Goal: Contribute content: Contribute content

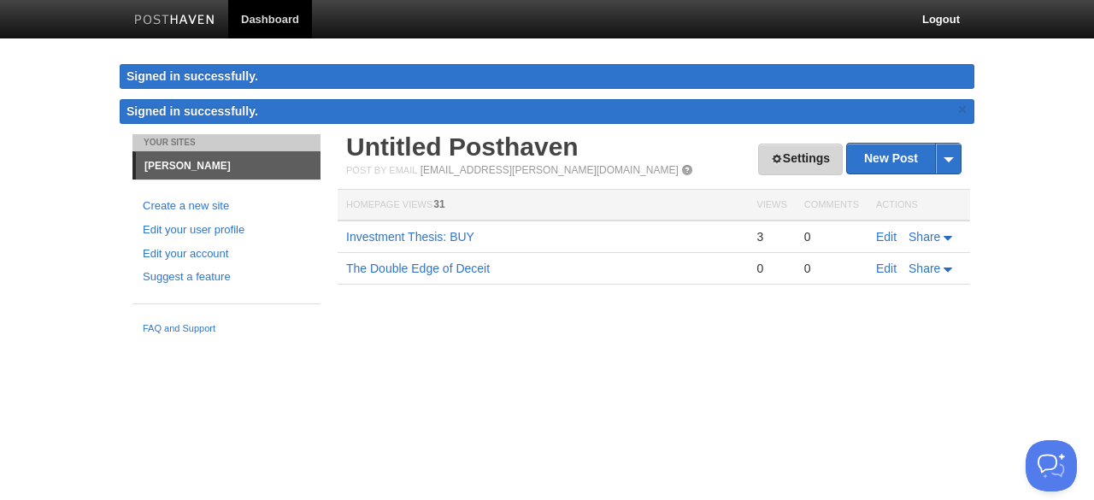
click at [785, 155] on link "Settings" at bounding box center [800, 160] width 85 height 32
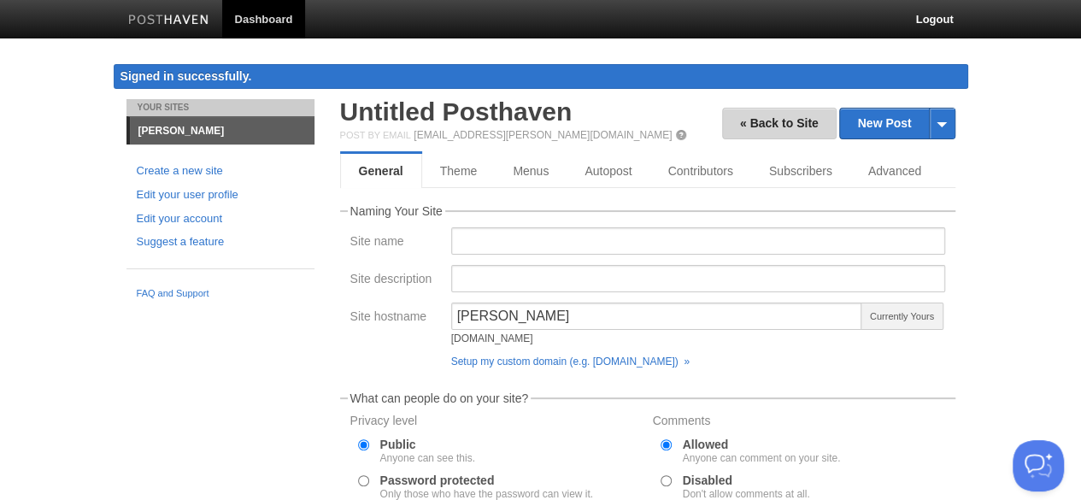
click at [764, 117] on link "« Back to Site" at bounding box center [779, 124] width 115 height 32
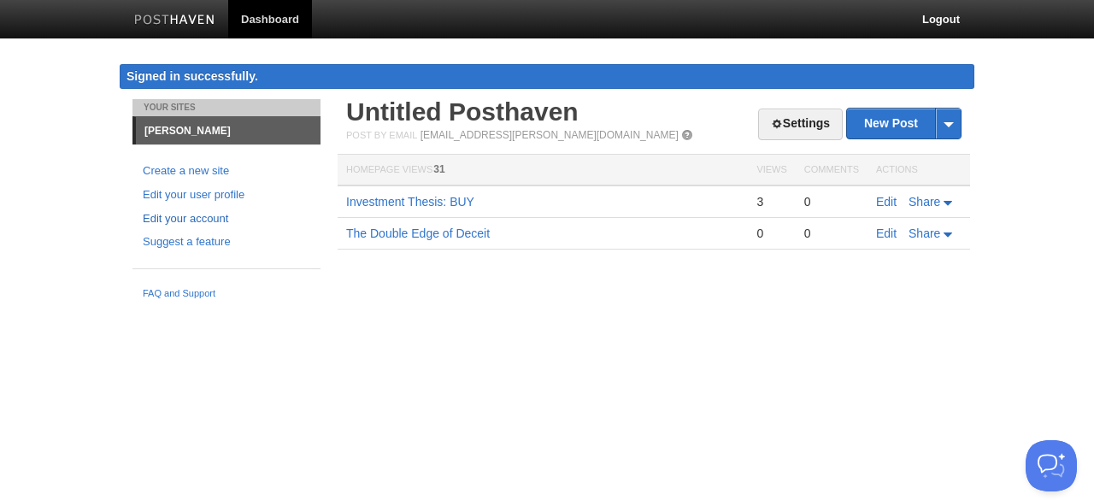
click at [187, 217] on link "Edit your account" at bounding box center [227, 219] width 168 height 18
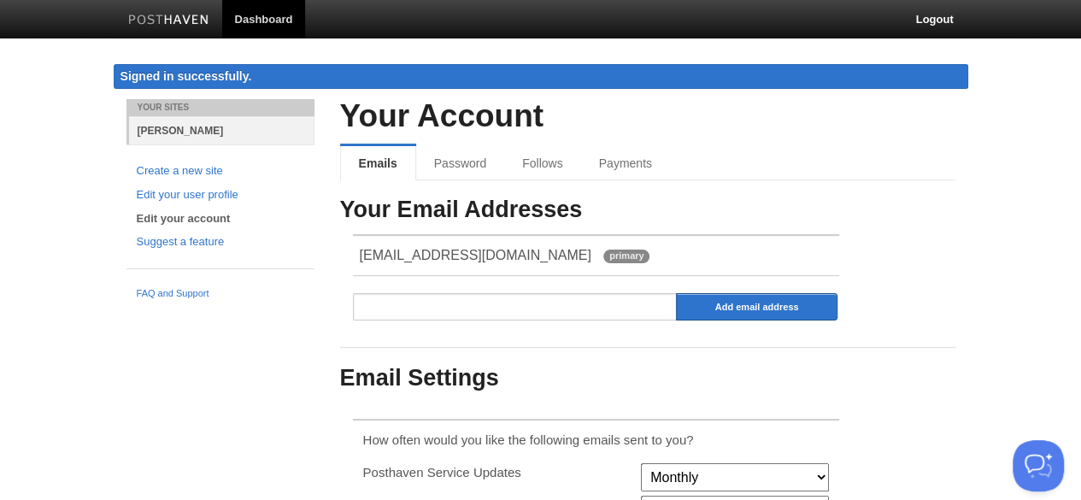
click at [173, 128] on link "[PERSON_NAME]" at bounding box center [222, 130] width 186 height 28
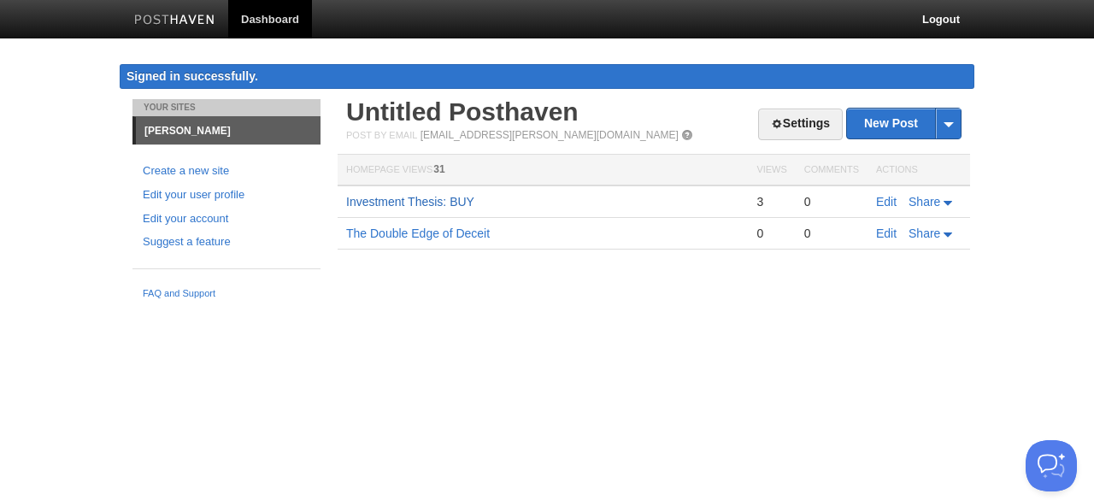
click at [442, 203] on link "Investment Thesis: BUY" at bounding box center [410, 202] width 128 height 14
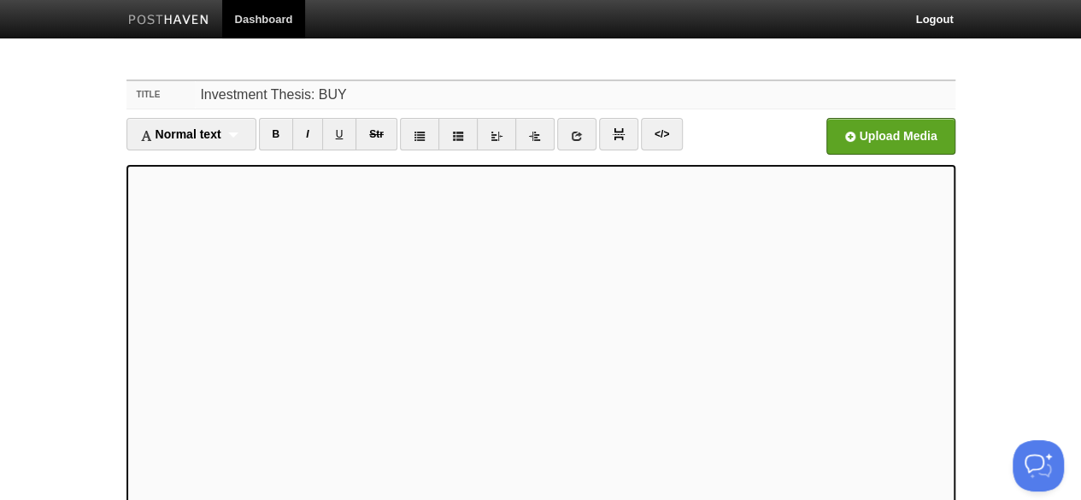
click at [362, 93] on input "Investment Thesis: BUY" at bounding box center [575, 94] width 760 height 27
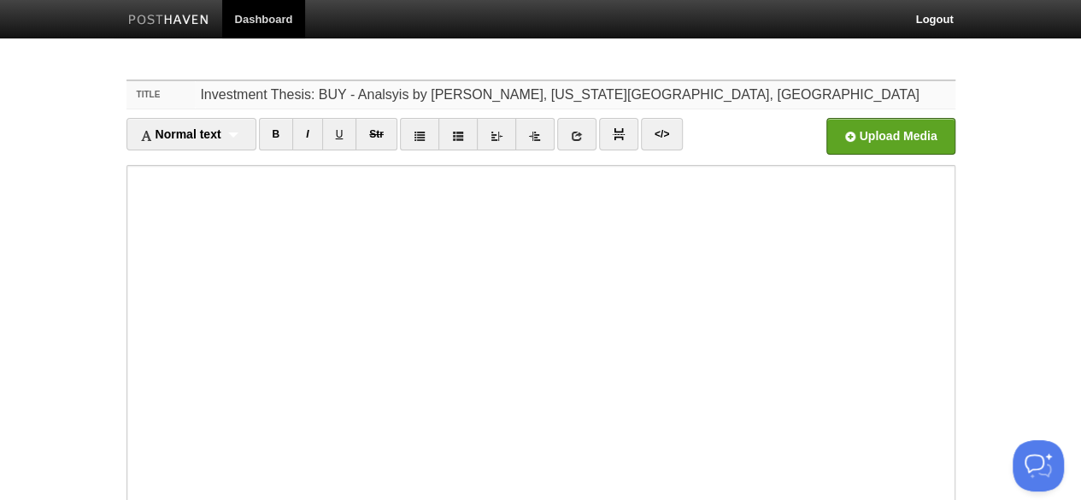
drag, startPoint x: 705, startPoint y: 94, endPoint x: 238, endPoint y: 68, distance: 468.4
click at [238, 68] on div "Title Investment Thesis: BUY - Analsyis by [PERSON_NAME], [US_STATE][GEOGRAPHIC…" at bounding box center [541, 393] width 855 height 659
type input "Investment Thesis: BUY - Analsyis by [PERSON_NAME], [US_STATE][GEOGRAPHIC_DATA]…"
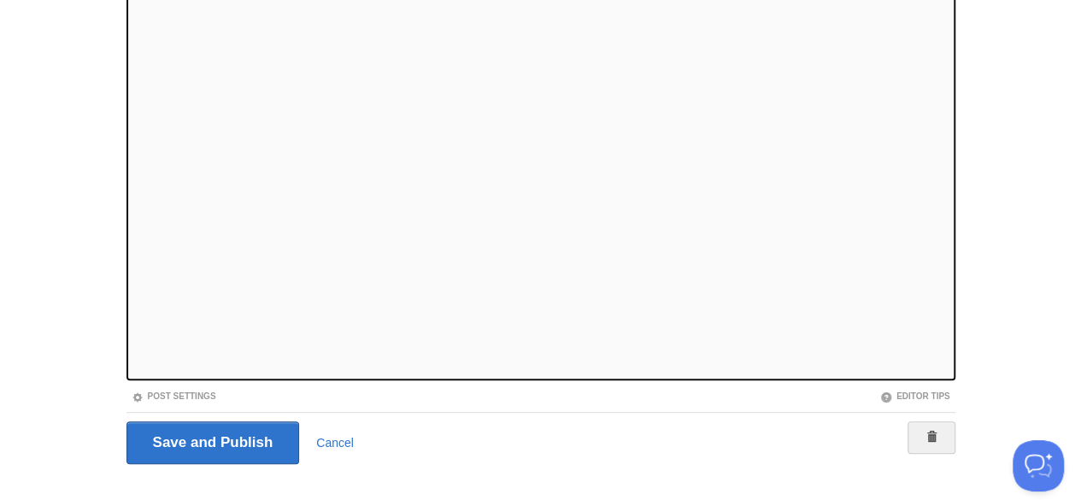
scroll to position [221, 0]
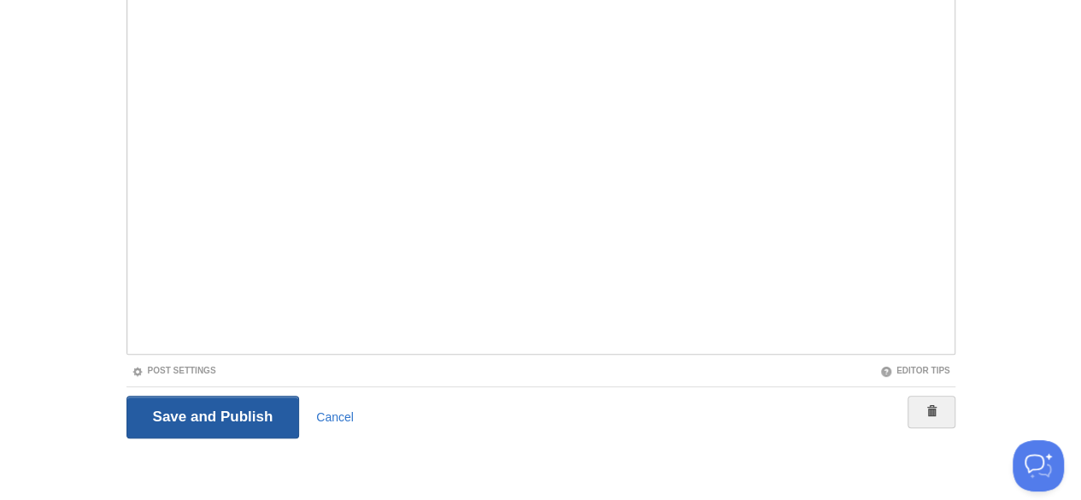
click at [183, 398] on input "Save and Publish" at bounding box center [214, 417] width 174 height 43
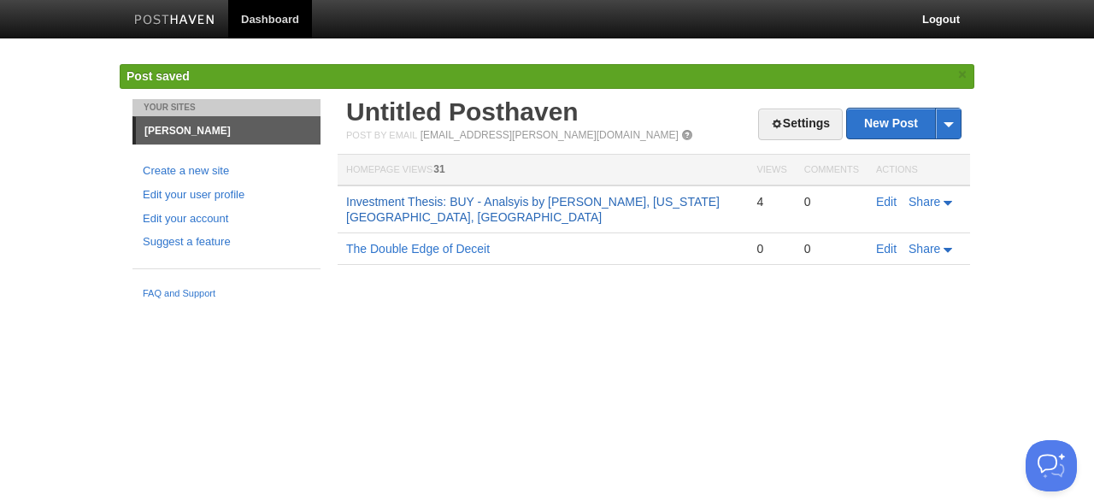
click at [557, 203] on link "Investment Thesis: BUY - Analsyis by [PERSON_NAME], [US_STATE][GEOGRAPHIC_DATA]…" at bounding box center [533, 209] width 374 height 29
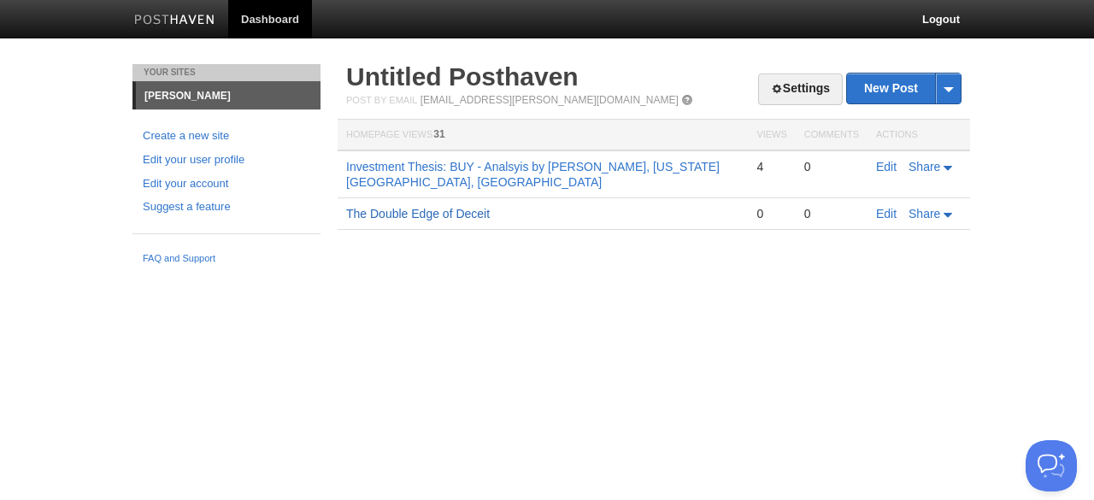
click at [431, 216] on link "The Double Edge of Deceit" at bounding box center [418, 214] width 144 height 14
click at [887, 172] on link "Edit" at bounding box center [886, 167] width 21 height 14
click at [884, 216] on link "Edit" at bounding box center [886, 214] width 21 height 14
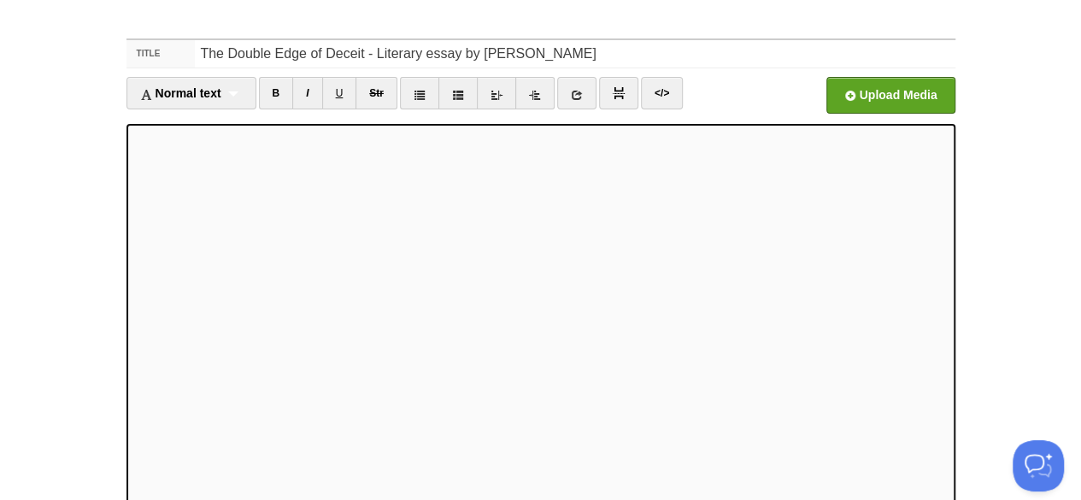
scroll to position [35, 0]
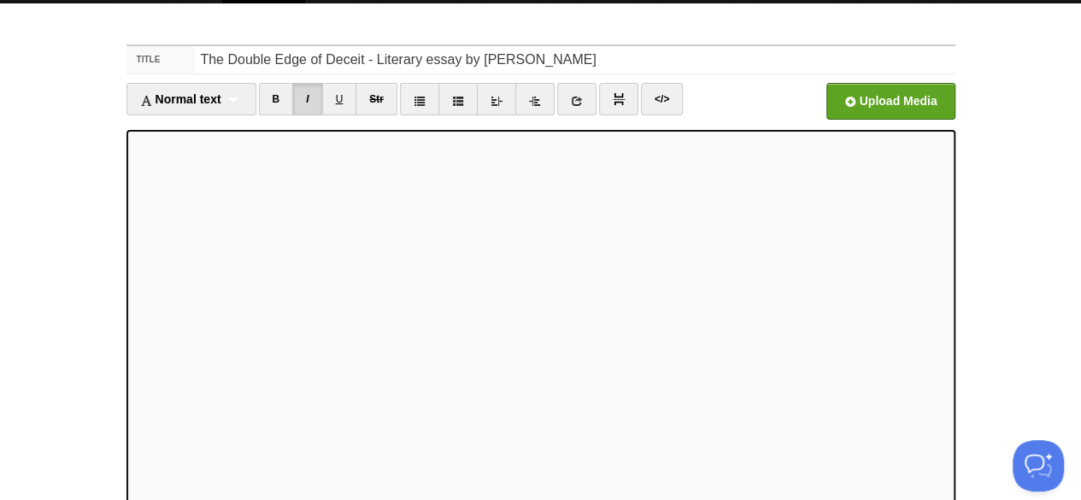
drag, startPoint x: 983, startPoint y: 180, endPoint x: 681, endPoint y: 108, distance: 311.2
click at [681, 108] on ul "Normal text Normal text Heading 1 Heading 2 Heading 3 B I U Str × </>" at bounding box center [438, 103] width 622 height 41
click at [666, 103] on link "</>" at bounding box center [662, 99] width 42 height 32
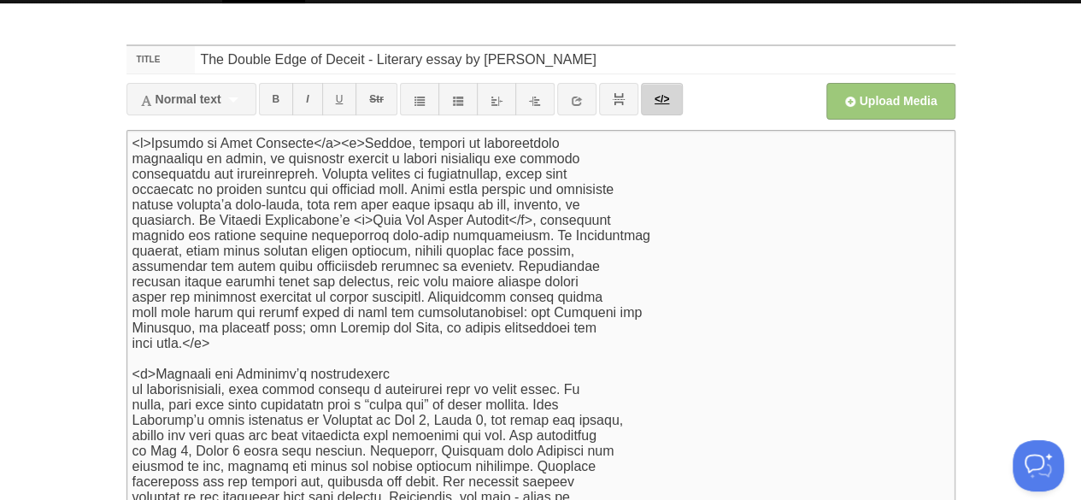
click at [658, 92] on link "</>" at bounding box center [662, 99] width 42 height 32
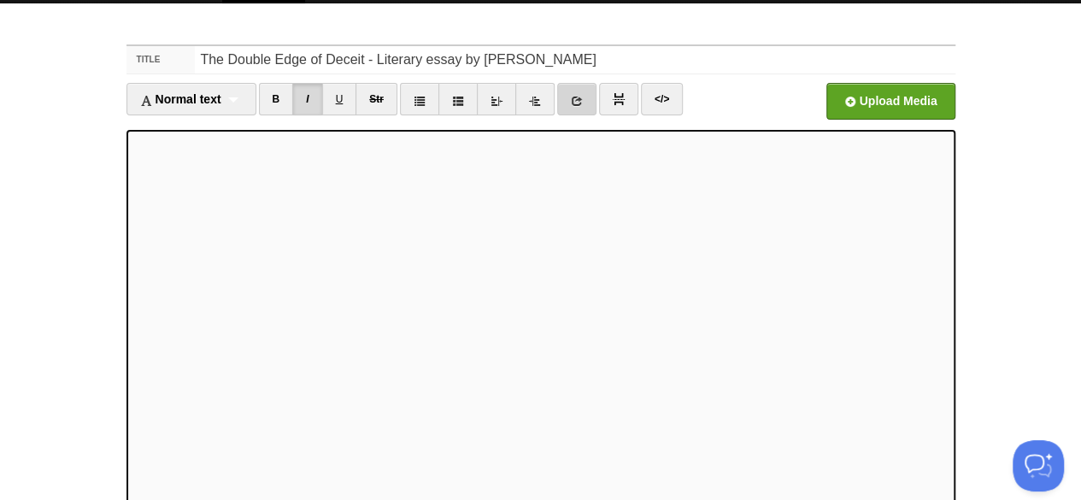
click at [568, 101] on link at bounding box center [576, 99] width 39 height 32
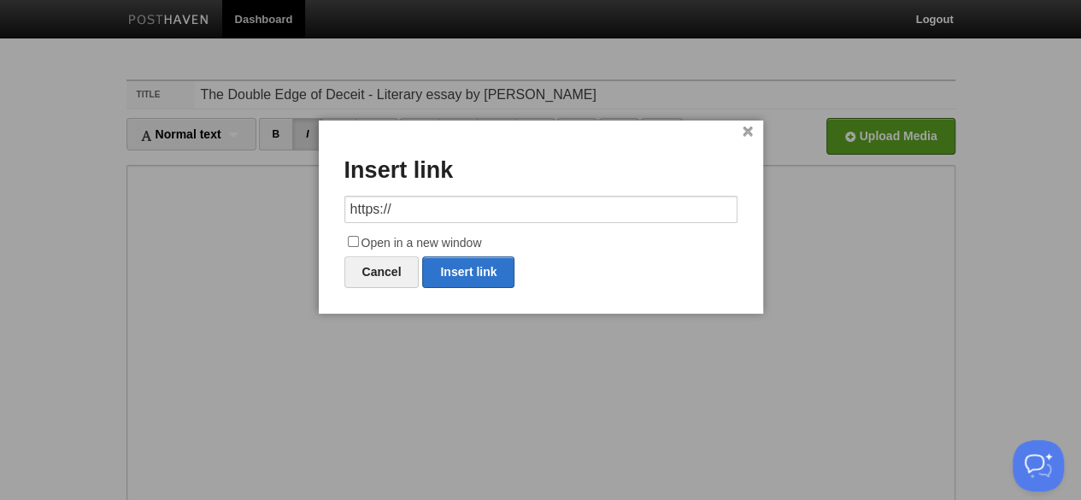
click at [498, 211] on input "https://" at bounding box center [541, 209] width 393 height 27
drag, startPoint x: 498, startPoint y: 211, endPoint x: 106, endPoint y: 180, distance: 392.8
click at [106, 180] on body "Dashboard Logout Post saved × Your Sites john-lambiris Create a new site Edit y…" at bounding box center [540, 361] width 1081 height 723
click at [448, 280] on link "Insert link" at bounding box center [468, 272] width 92 height 32
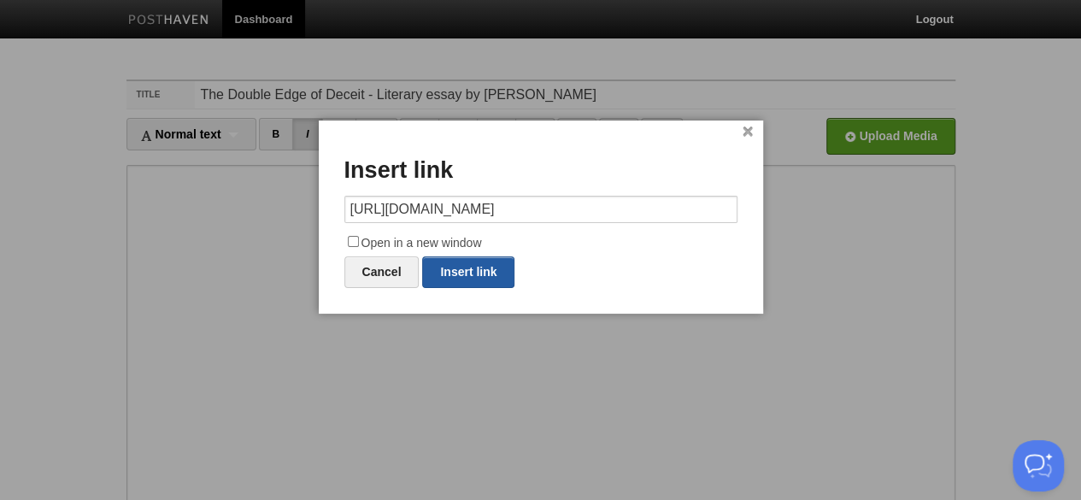
type input "https://"
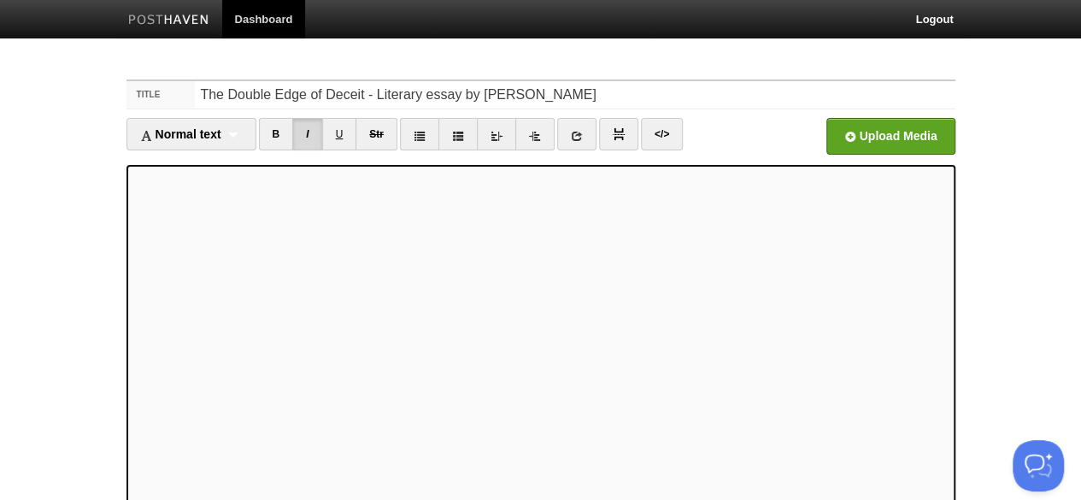
drag, startPoint x: 448, startPoint y: 280, endPoint x: 720, endPoint y: 62, distance: 348.5
click at [720, 62] on body "Dashboard Logout Post saved × Your Sites john-lambiris Create a new site Edit y…" at bounding box center [540, 361] width 1081 height 723
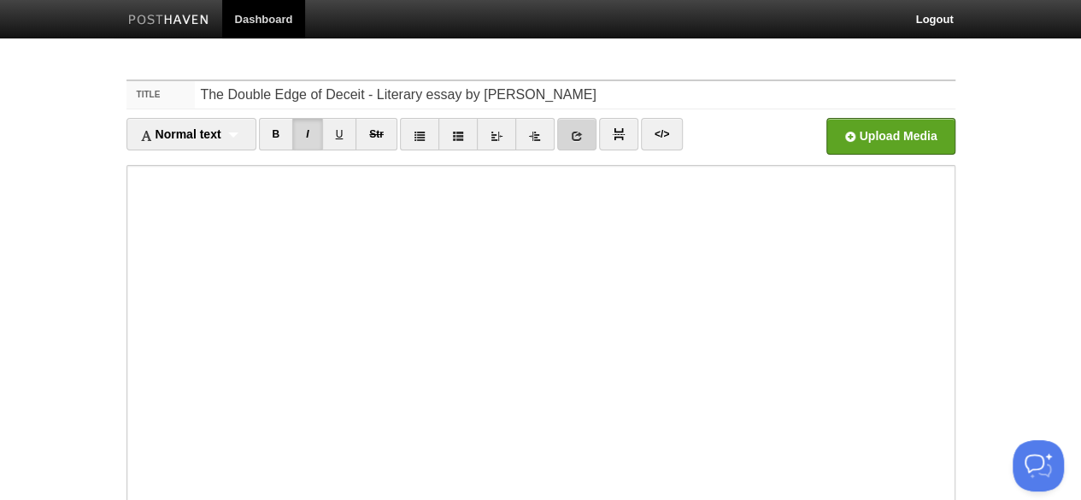
click at [571, 136] on icon at bounding box center [577, 136] width 12 height 12
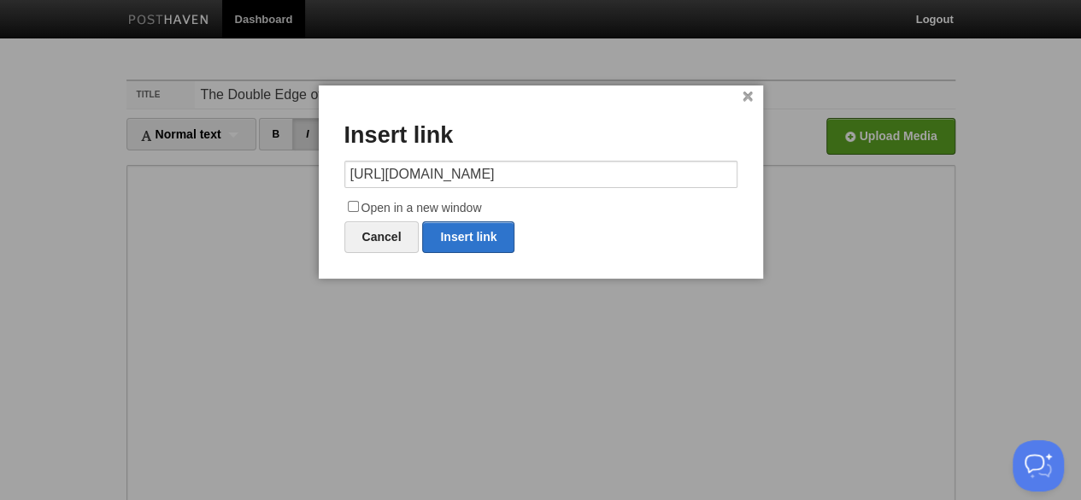
scroll to position [0, 79]
click at [474, 245] on link "Insert link" at bounding box center [468, 237] width 92 height 32
type input "https://"
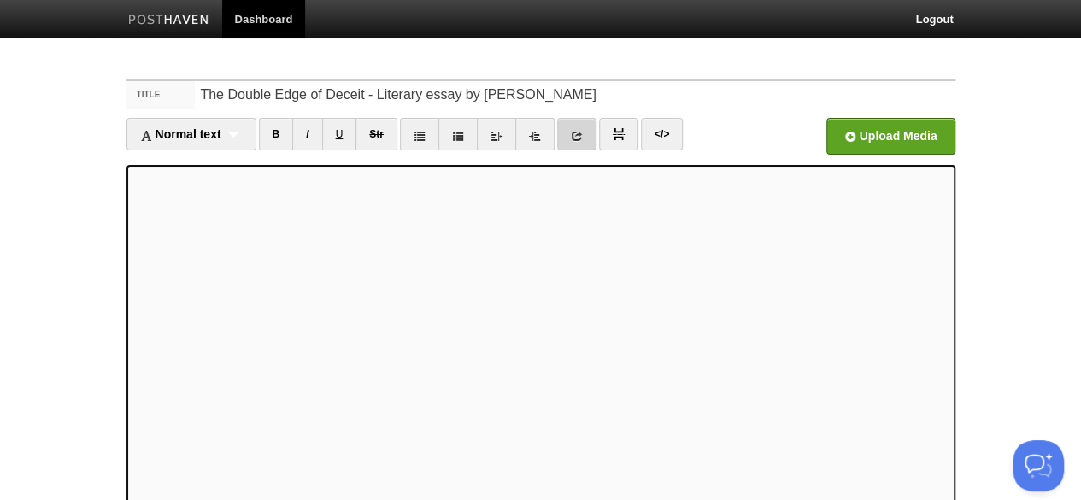
click at [571, 138] on icon at bounding box center [577, 136] width 12 height 12
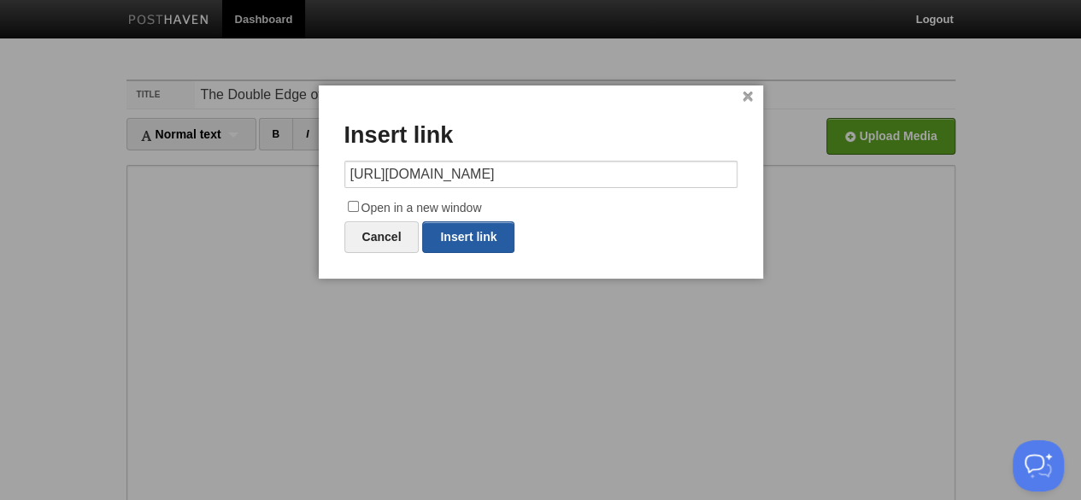
click at [491, 240] on link "Insert link" at bounding box center [468, 237] width 92 height 32
type input "https://"
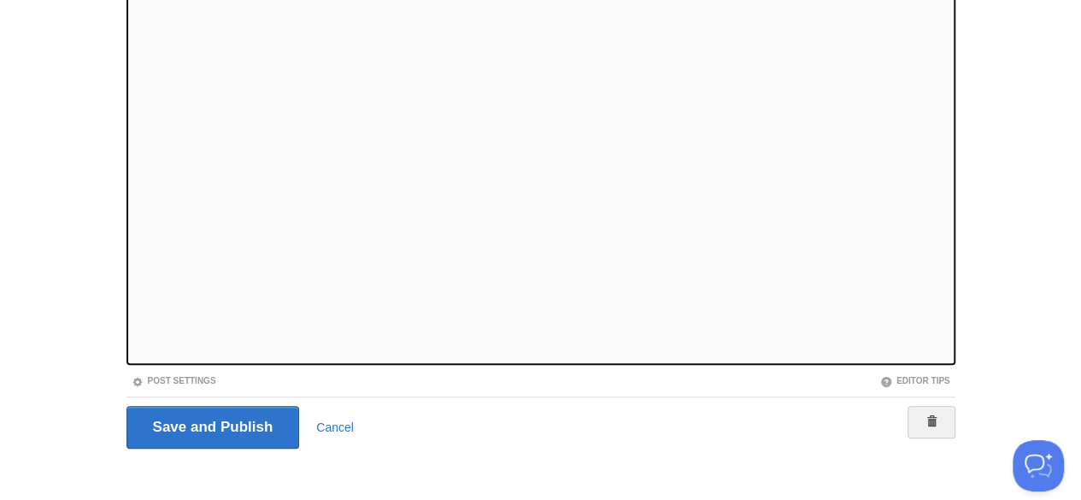
scroll to position [221, 0]
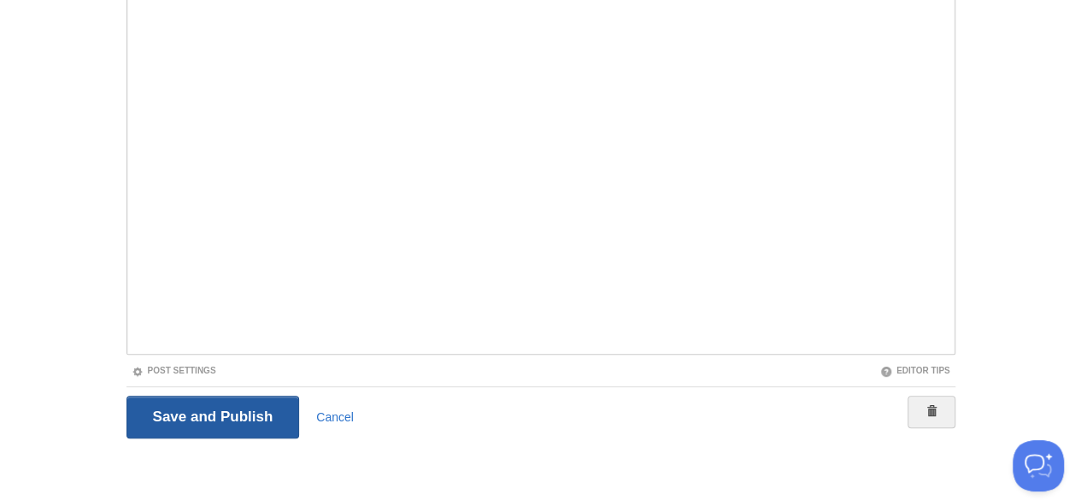
click at [181, 407] on input "Save and Publish" at bounding box center [214, 417] width 174 height 43
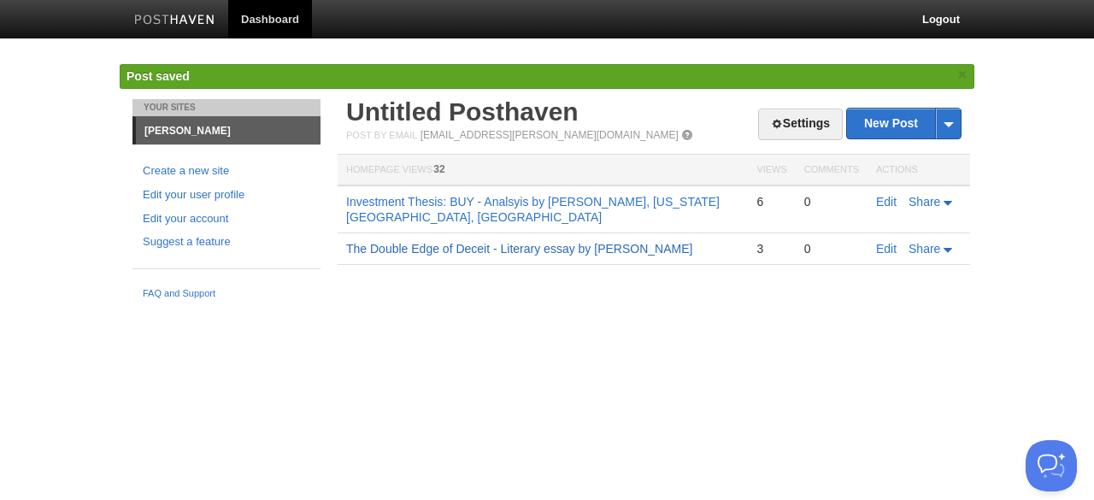
click at [541, 250] on link "The Double Edge of Deceit - Literary essay by [PERSON_NAME]" at bounding box center [519, 249] width 346 height 14
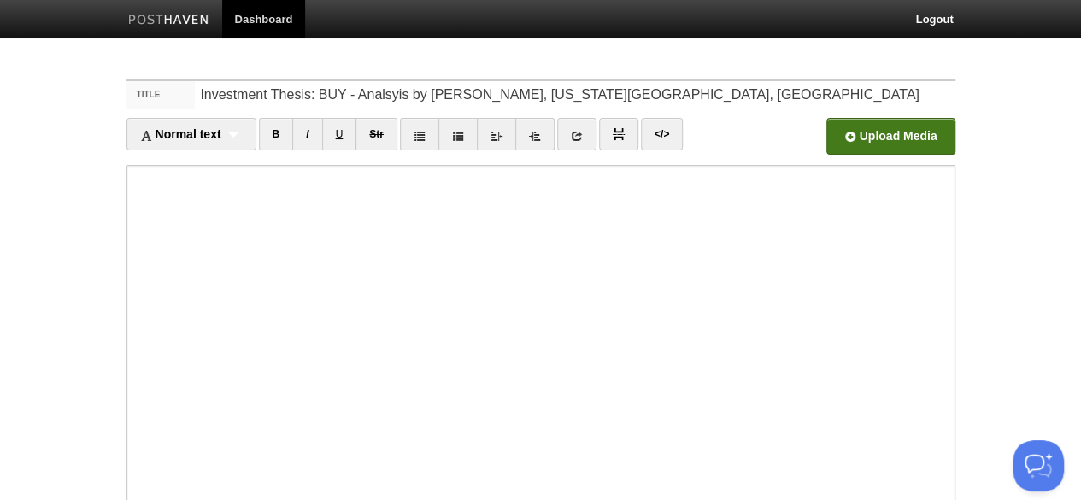
click at [858, 132] on input "file" at bounding box center [374, 140] width 1294 height 87
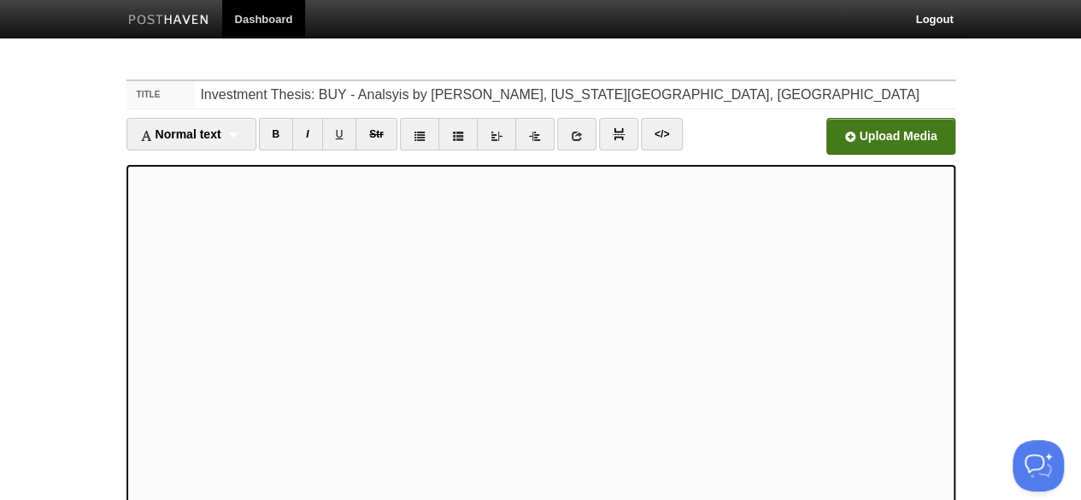
scroll to position [221, 0]
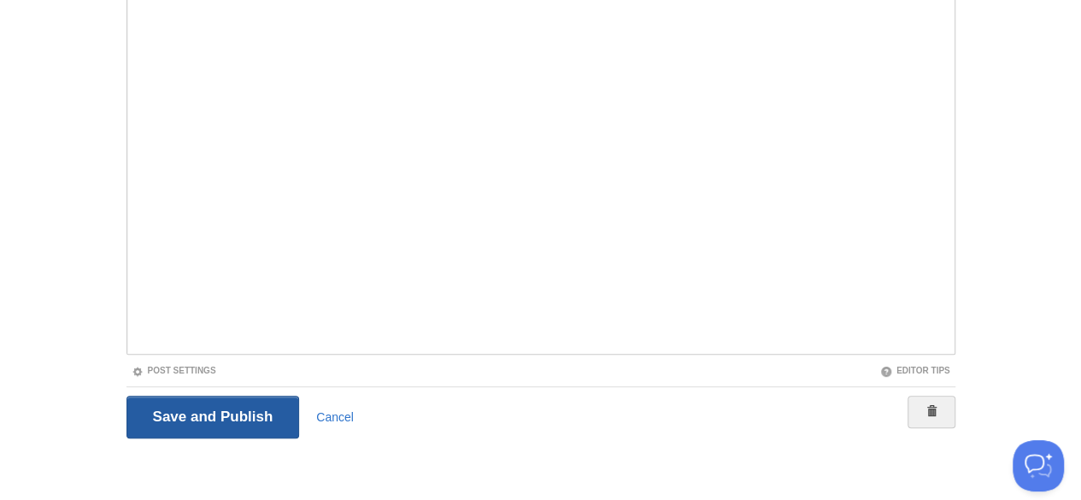
click at [211, 415] on input "Save and Publish" at bounding box center [214, 417] width 174 height 43
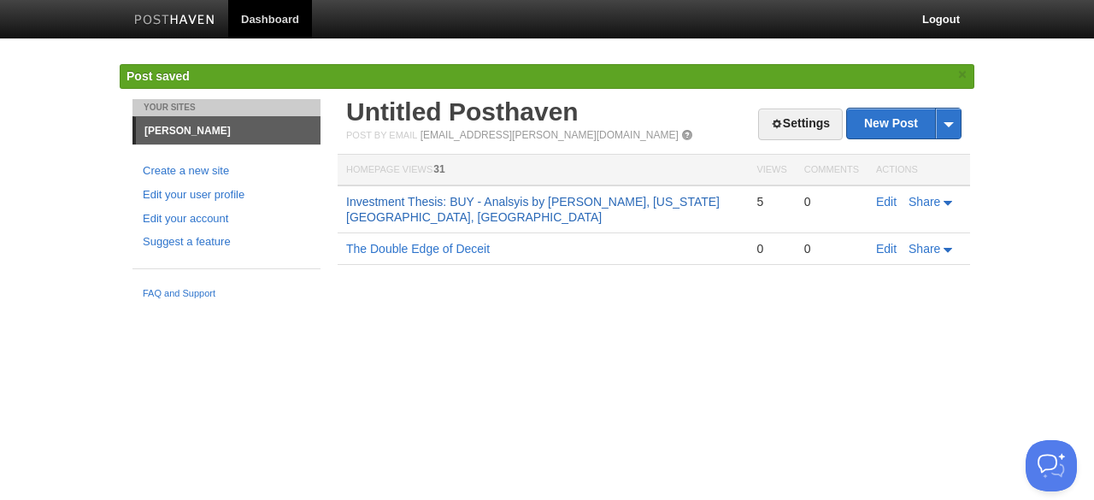
click at [595, 197] on link "Investment Thesis: BUY - Analsyis by [PERSON_NAME], [US_STATE][GEOGRAPHIC_DATA]…" at bounding box center [533, 209] width 374 height 29
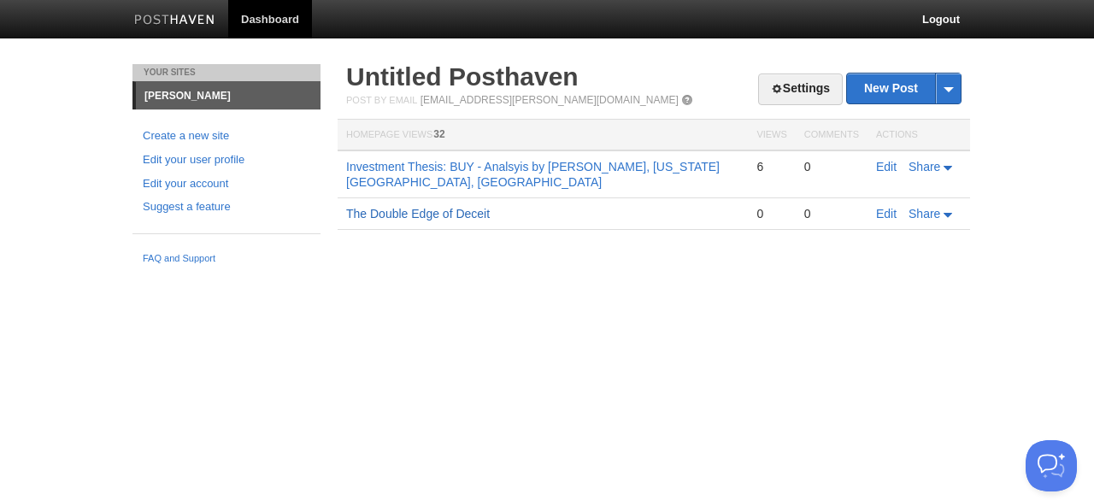
click at [427, 215] on link "The Double Edge of Deceit" at bounding box center [418, 214] width 144 height 14
click at [890, 212] on link "Edit" at bounding box center [886, 214] width 21 height 14
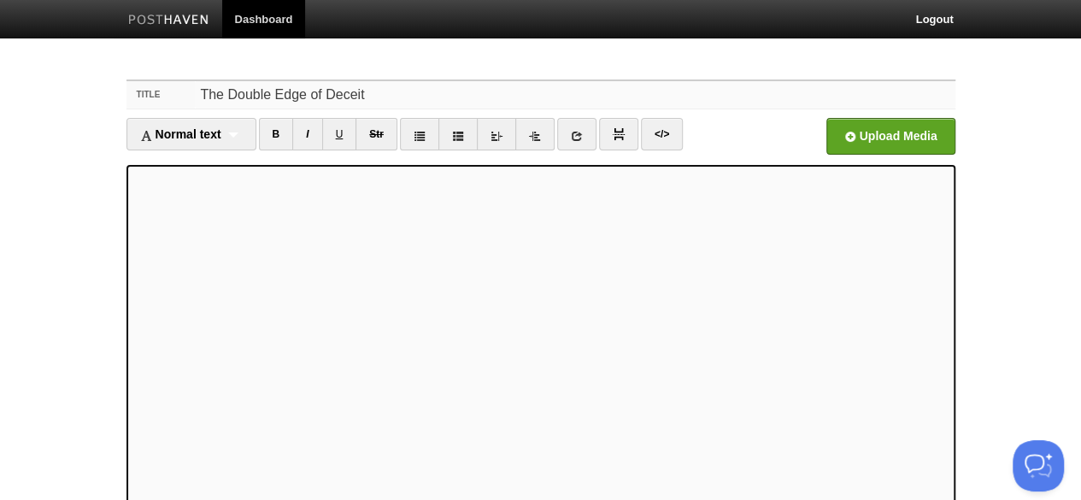
click at [401, 94] on input "The Double Edge of Deceit" at bounding box center [575, 94] width 760 height 27
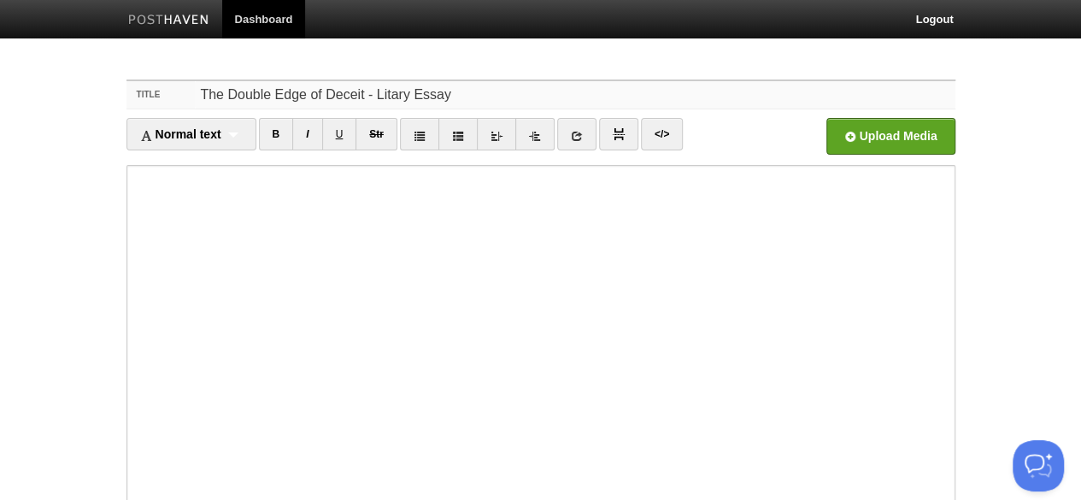
click at [429, 81] on input "The Double Edge of Deceit - Litary Essay" at bounding box center [575, 94] width 760 height 27
drag, startPoint x: 480, startPoint y: 100, endPoint x: 378, endPoint y: 100, distance: 102.6
click at [378, 100] on input "The Double Edge of Deceit - Litary Essay" at bounding box center [575, 94] width 760 height 27
paste input "literary essay is"
click at [384, 92] on input "The Double Edge of Deceit - literary essay by" at bounding box center [575, 94] width 760 height 27
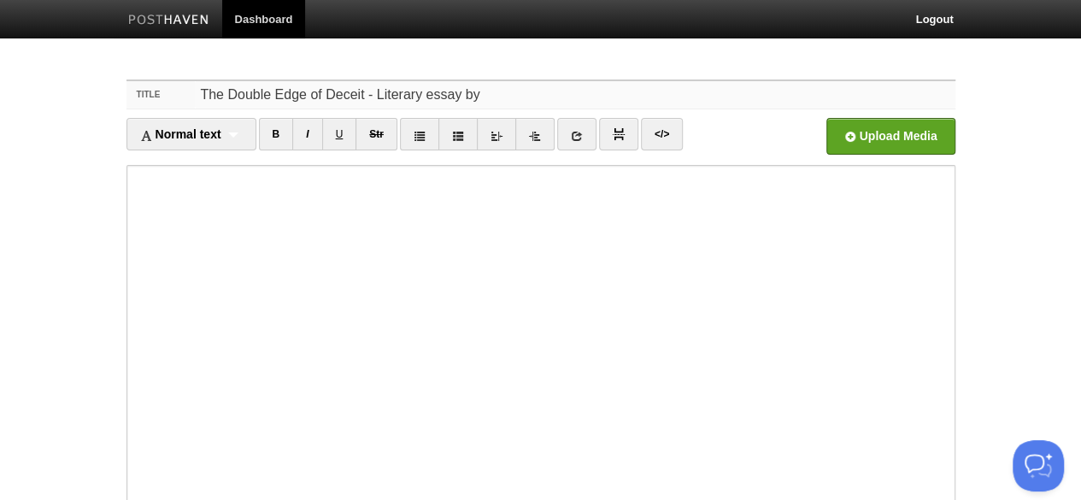
click at [566, 96] on input "The Double Edge of Deceit - Literary essay by" at bounding box center [575, 94] width 760 height 27
type input "The Double Edge of Deceit - Literary essay by [PERSON_NAME]"
drag, startPoint x: 1079, startPoint y: 134, endPoint x: 1089, endPoint y: 181, distance: 48.1
click at [1081, 181] on html "Dashboard Logout Your Sites [PERSON_NAME] Create a new site Edit your user prof…" at bounding box center [540, 361] width 1081 height 723
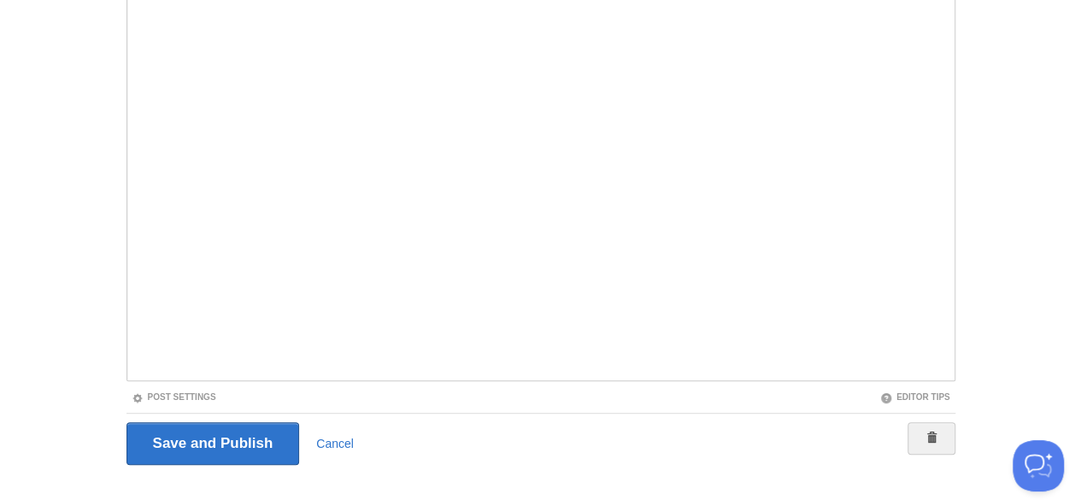
scroll to position [221, 0]
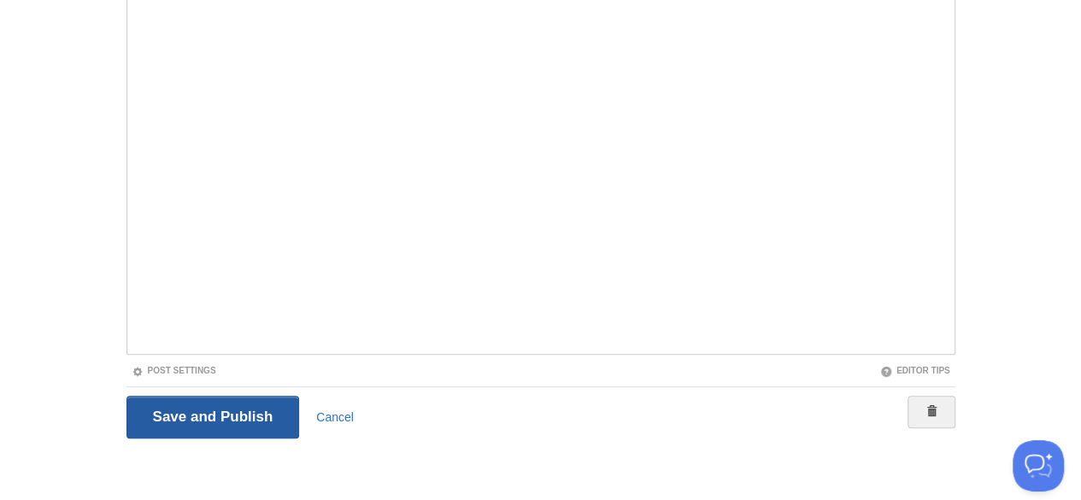
click at [184, 421] on input "Save and Publish" at bounding box center [214, 417] width 174 height 43
